Goal: Task Accomplishment & Management: Complete application form

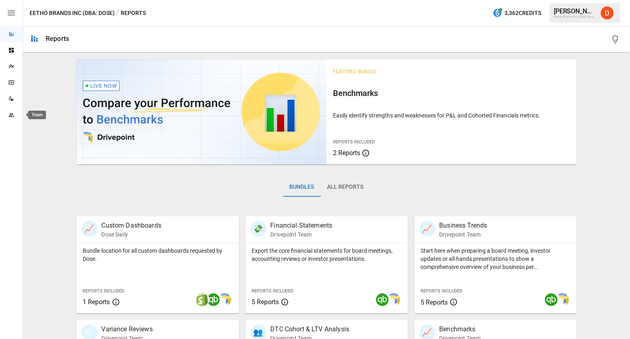
click at [13, 113] on icon "Team" at bounding box center [11, 115] width 6 height 6
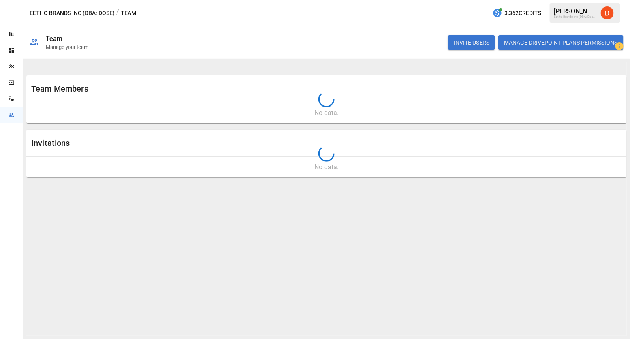
click at [477, 44] on button "INVITE USERS" at bounding box center [471, 42] width 47 height 15
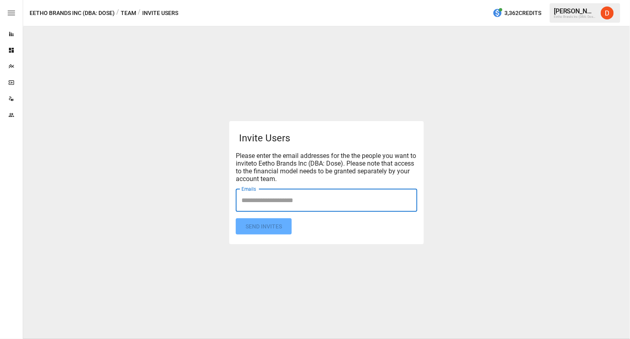
click at [259, 200] on input "Emails" at bounding box center [327, 200] width 174 height 15
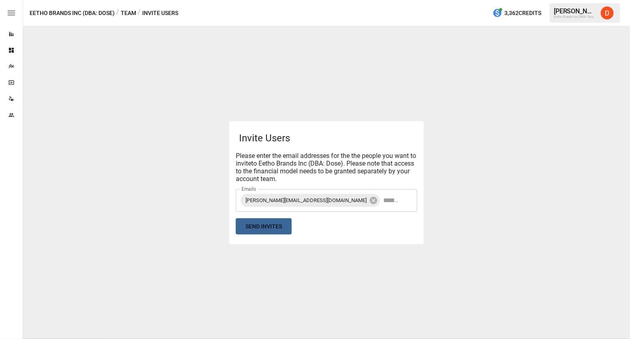
click at [267, 227] on button "Send Invites" at bounding box center [264, 226] width 56 height 17
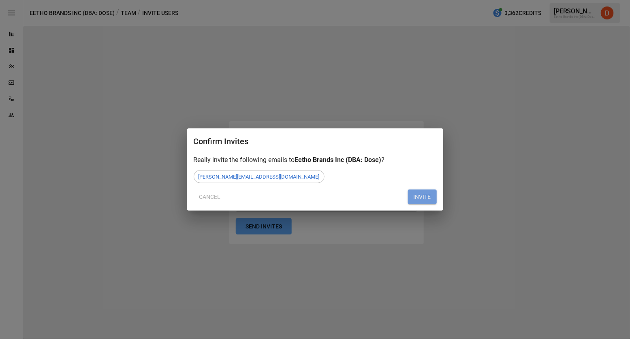
click at [425, 195] on button "INVITE" at bounding box center [422, 197] width 29 height 15
